Goal: Task Accomplishment & Management: Complete application form

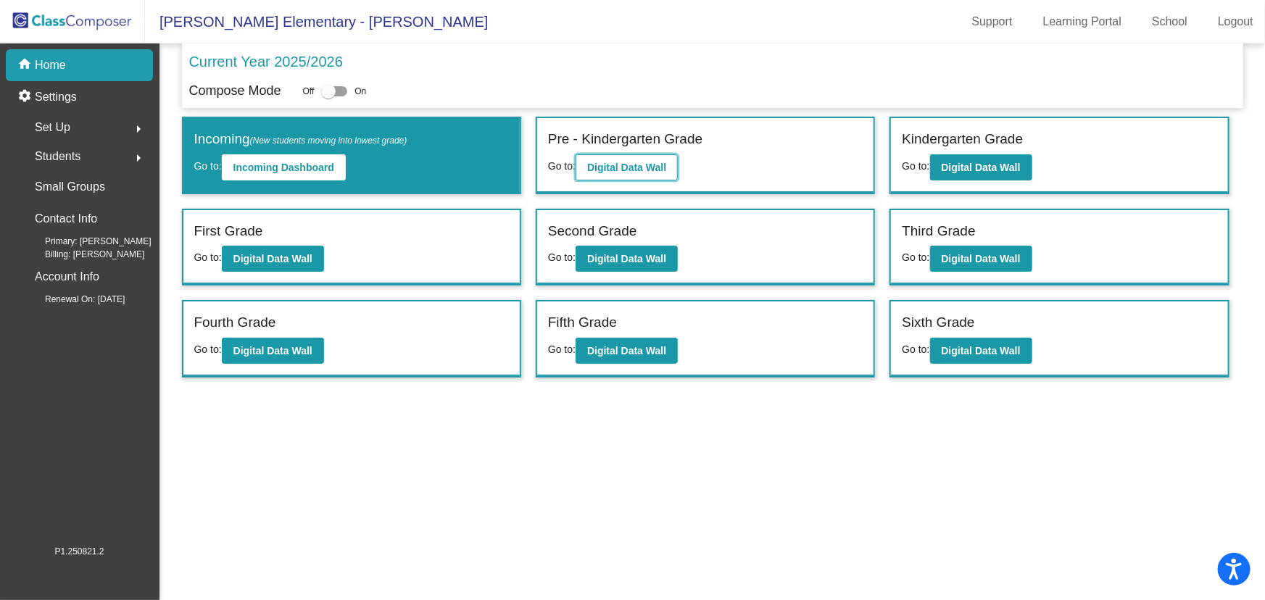
click at [619, 166] on b "Digital Data Wall" at bounding box center [626, 168] width 79 height 12
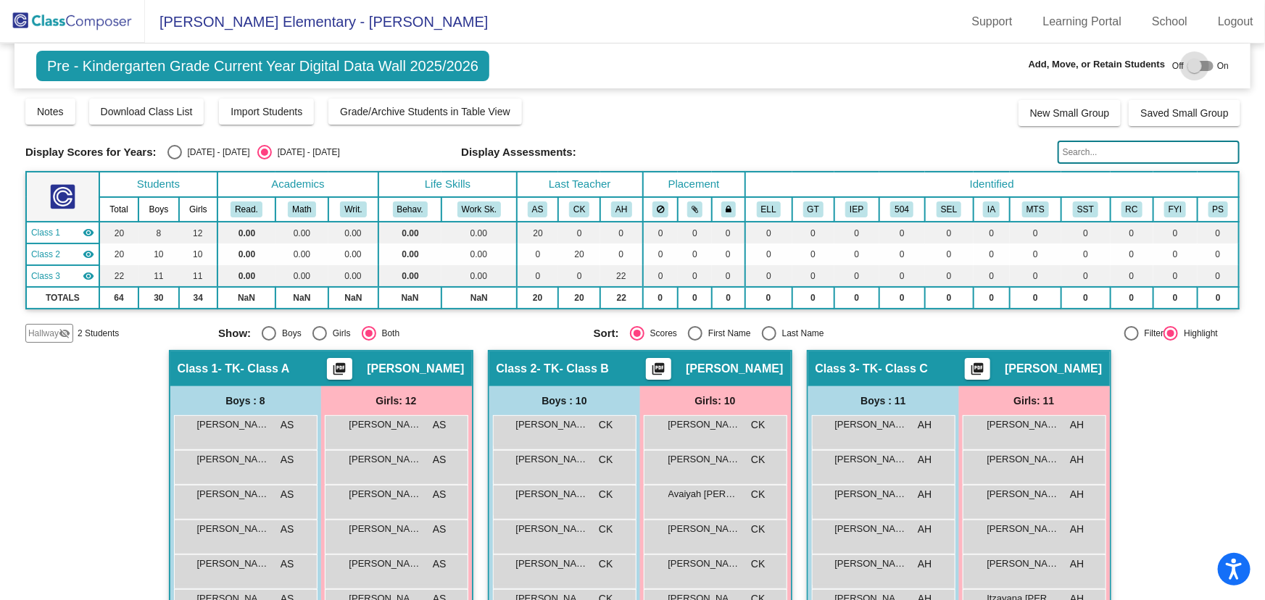
click at [1187, 66] on div at bounding box center [1194, 66] width 14 height 14
checkbox input "true"
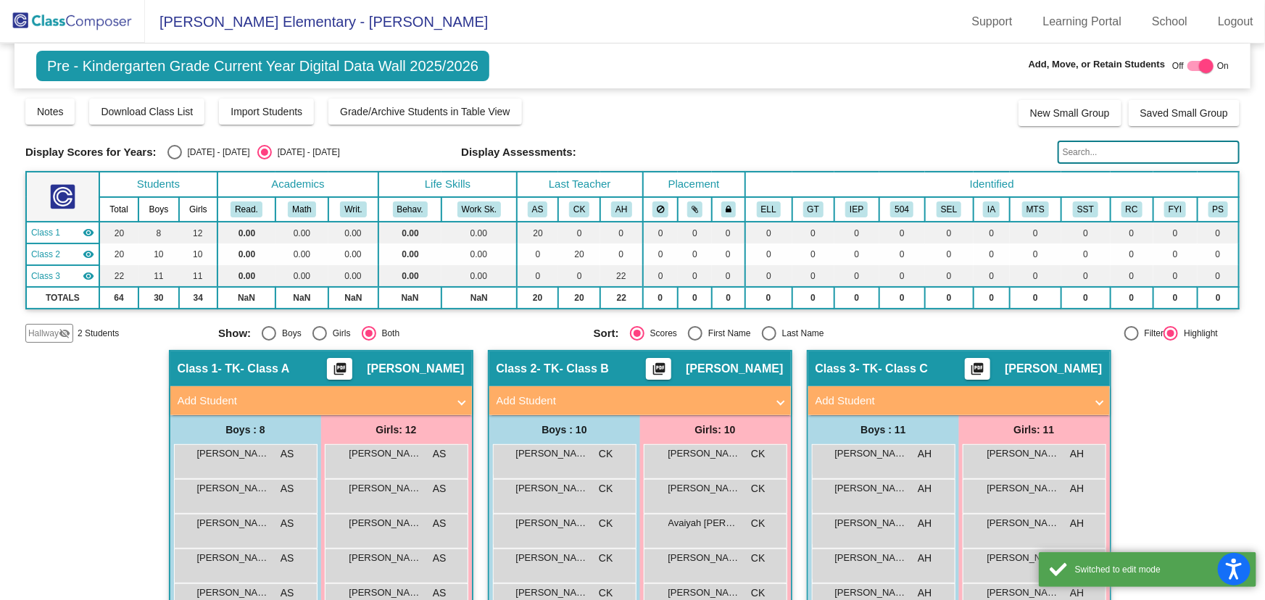
click at [546, 402] on mat-panel-title "Add Student" at bounding box center [631, 401] width 270 height 17
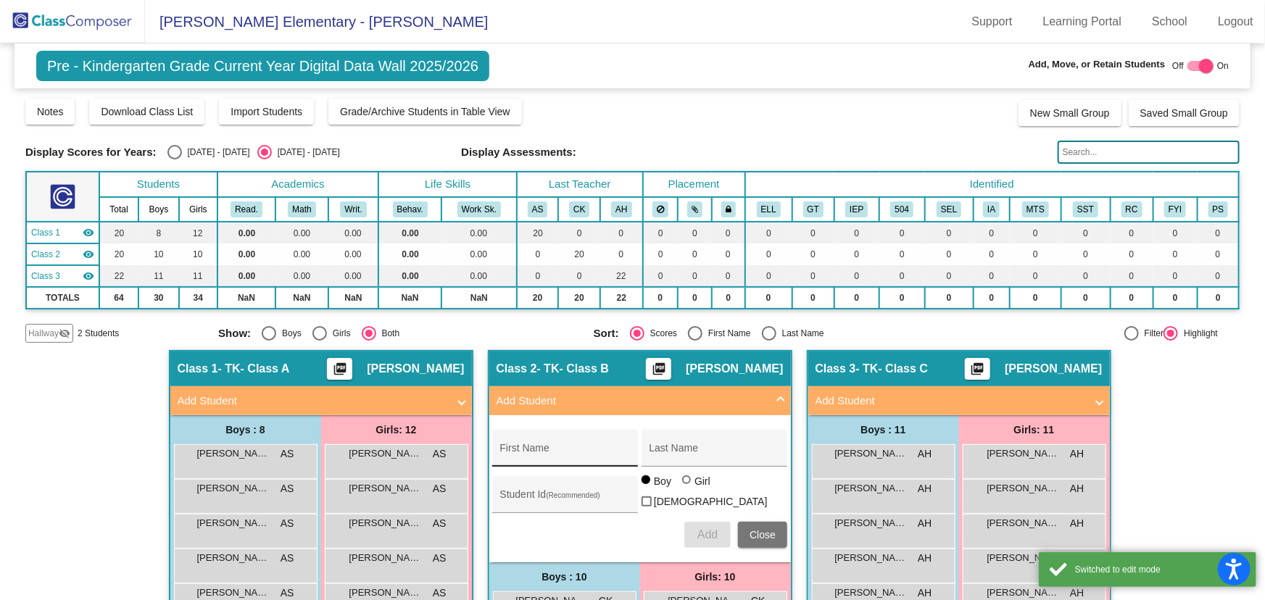
click at [540, 454] on input "First Name" at bounding box center [565, 454] width 130 height 12
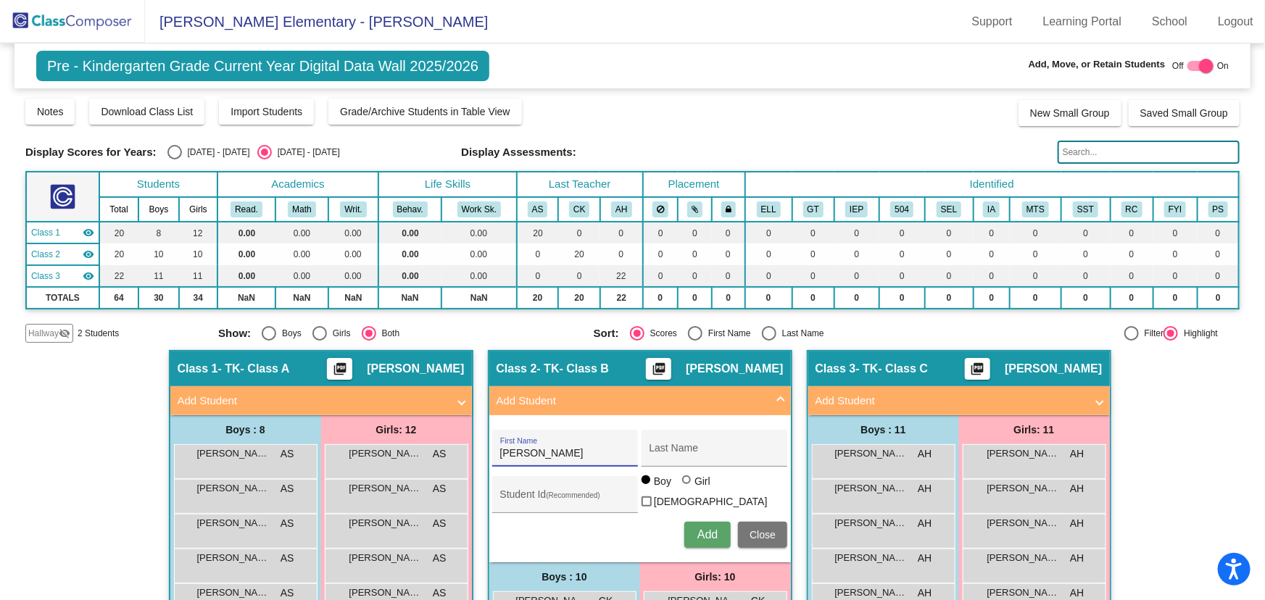
type input "[PERSON_NAME]"
type input "1054240"
click at [697, 534] on span "Add" at bounding box center [707, 534] width 20 height 12
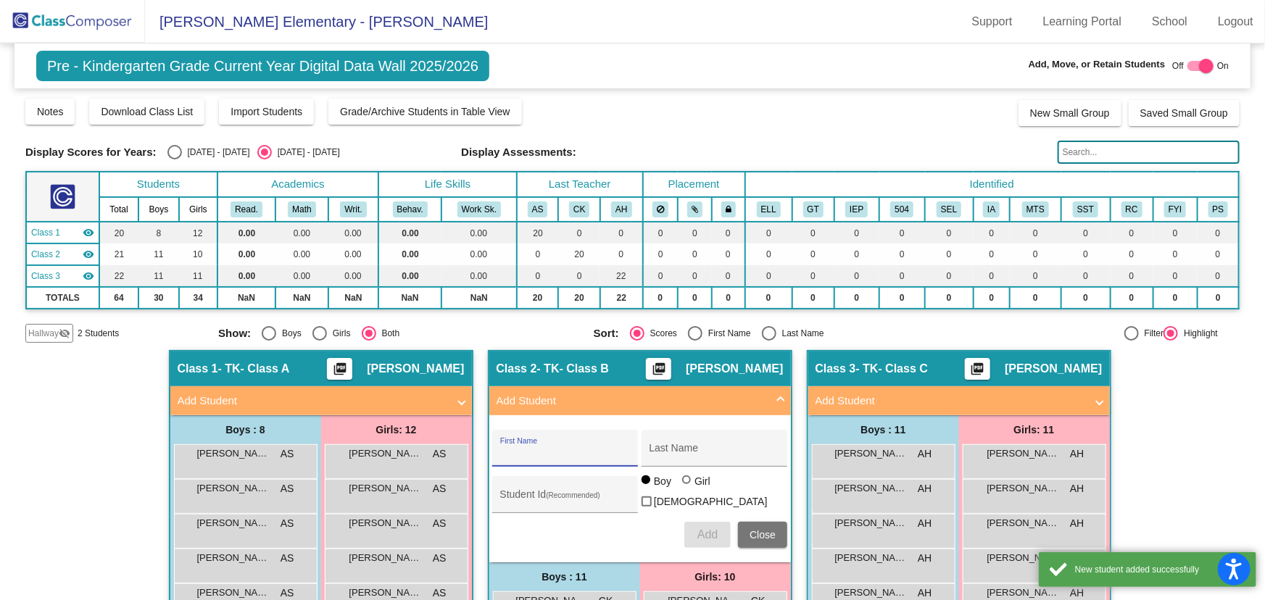
click at [336, 396] on mat-panel-title "Add Student" at bounding box center [313, 401] width 270 height 17
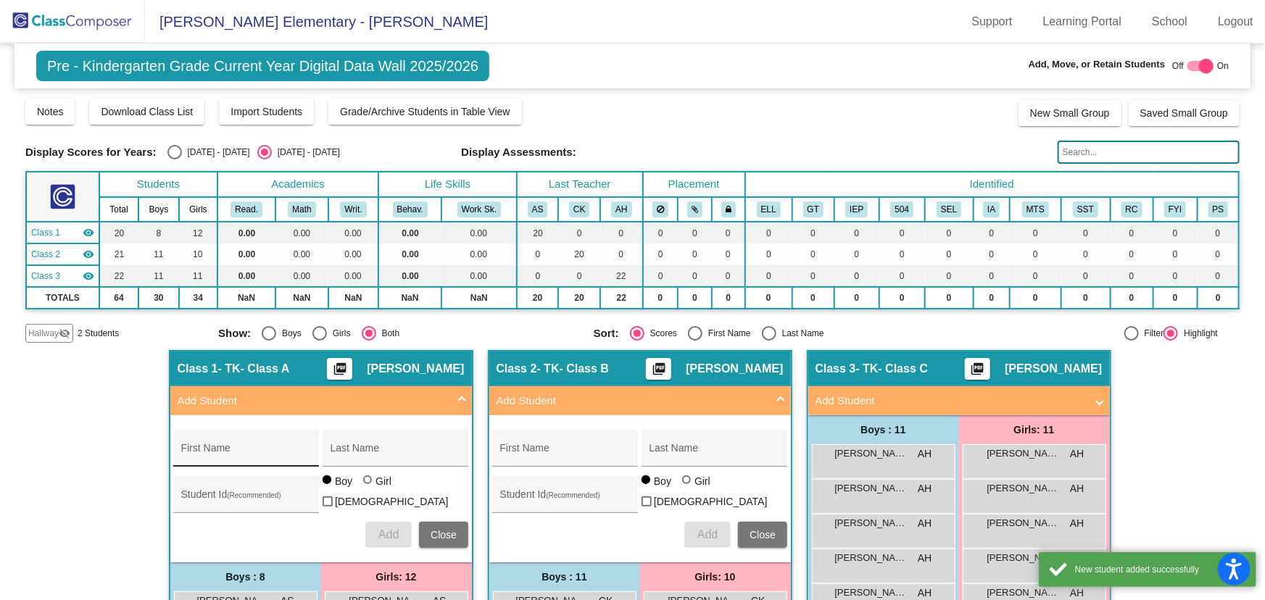
click at [261, 442] on div "First Name" at bounding box center [246, 453] width 130 height 30
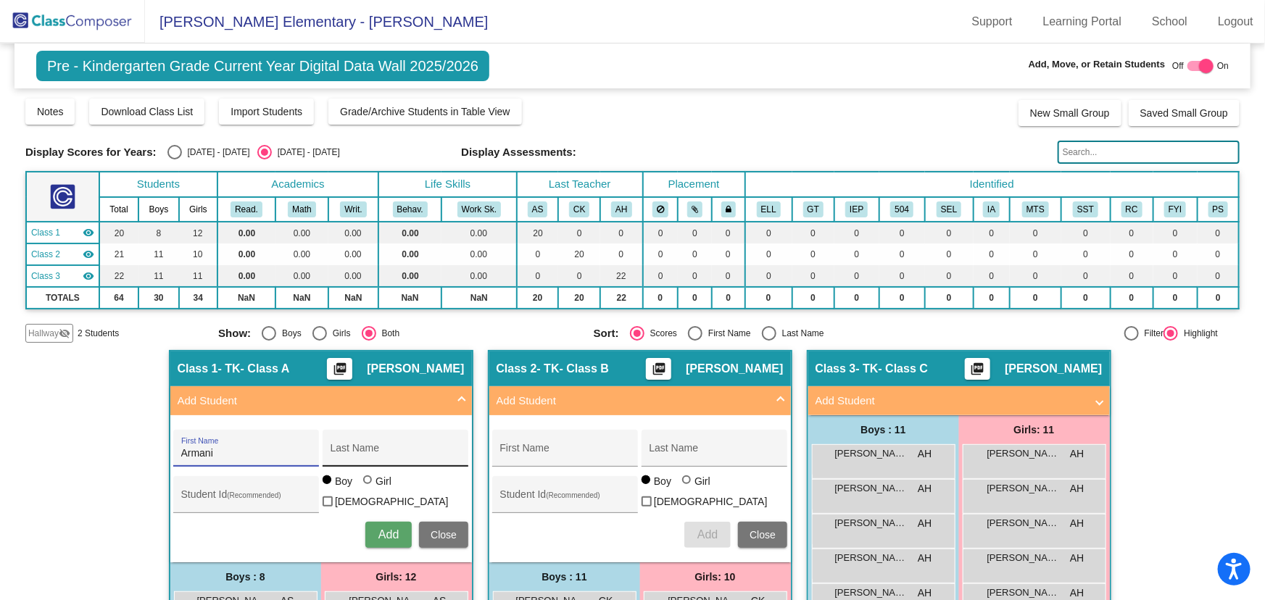
type input "Armani"
type input "[PERSON_NAME]"
type input "1050971"
click at [386, 528] on span "Add" at bounding box center [388, 534] width 20 height 12
drag, startPoint x: 756, startPoint y: 528, endPoint x: 404, endPoint y: 557, distance: 352.7
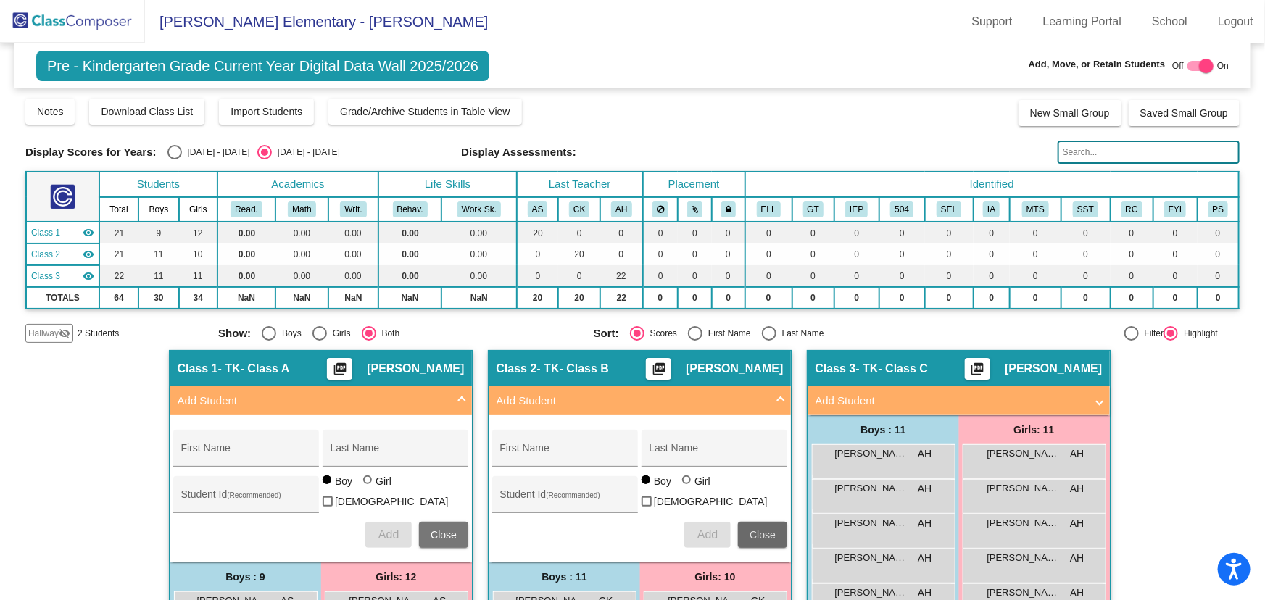
click at [751, 529] on span "Close" at bounding box center [762, 535] width 26 height 12
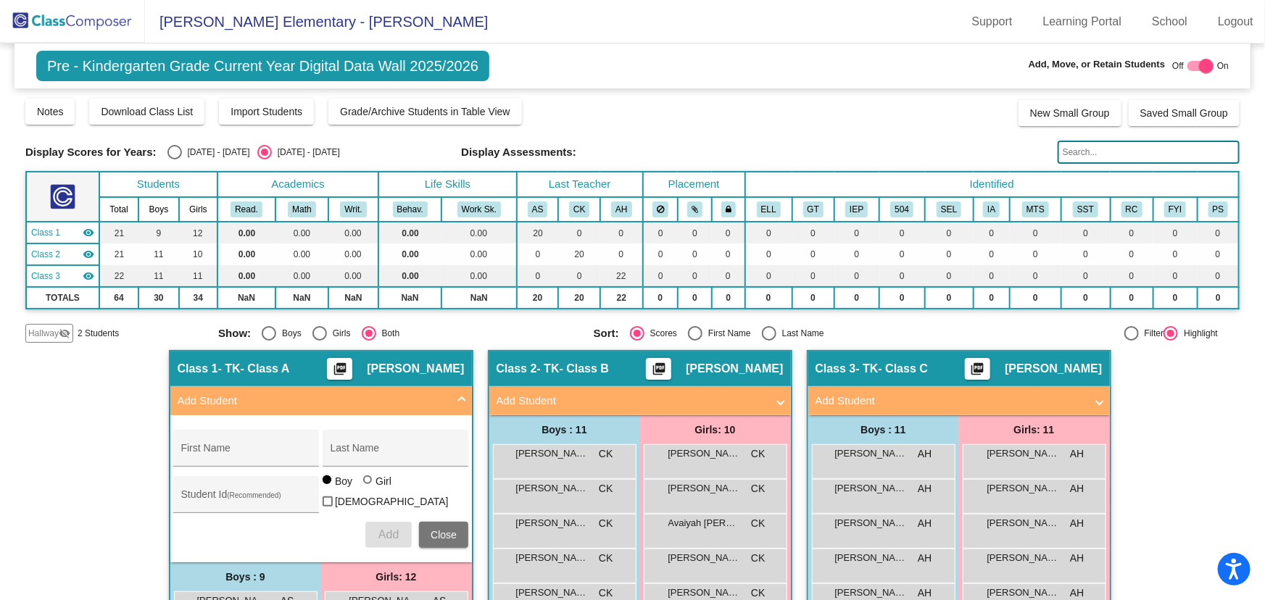
click at [431, 535] on span "Close" at bounding box center [444, 535] width 26 height 12
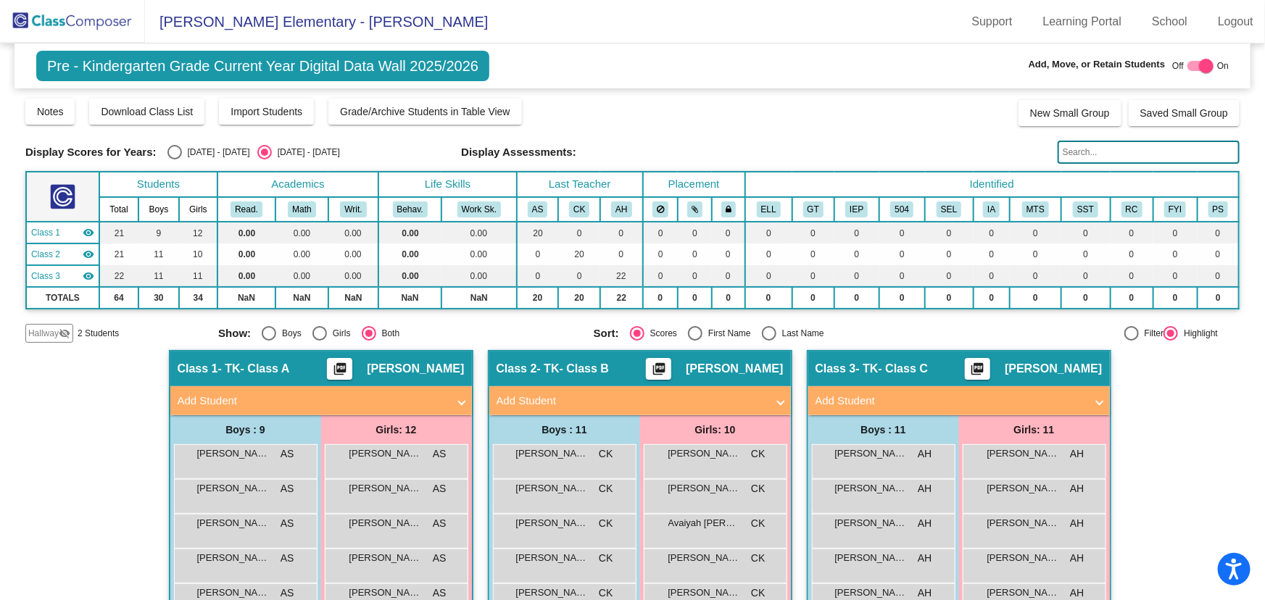
click at [88, 33] on img at bounding box center [72, 21] width 145 height 43
